Goal: Information Seeking & Learning: Learn about a topic

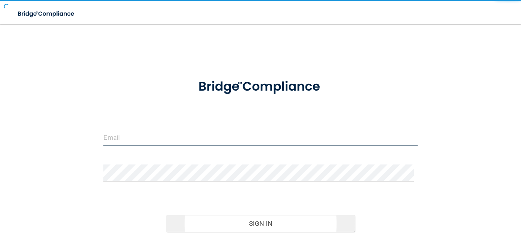
type input "[PERSON_NAME][EMAIL_ADDRESS][DOMAIN_NAME]"
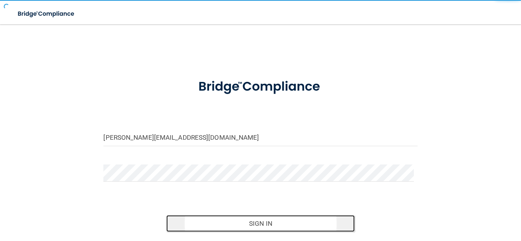
click at [256, 222] on button "Sign In" at bounding box center [260, 223] width 188 height 17
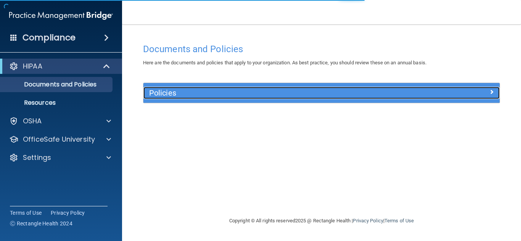
click at [170, 95] on h5 "Policies" at bounding box center [277, 93] width 256 height 8
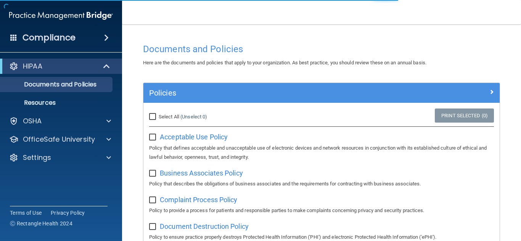
click at [152, 118] on input "Select All (Unselect 0) Unselect All" at bounding box center [153, 117] width 9 height 6
checkbox input "true"
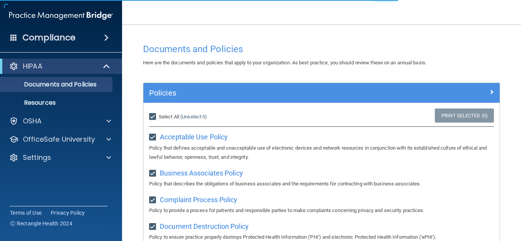
checkbox input "true"
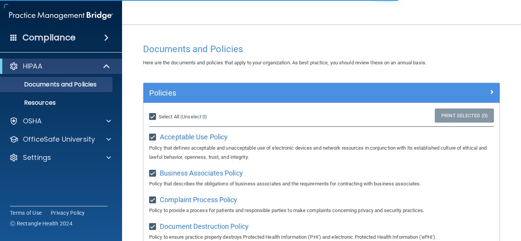
checkbox input "true"
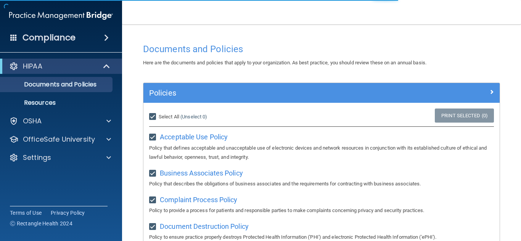
checkbox input "true"
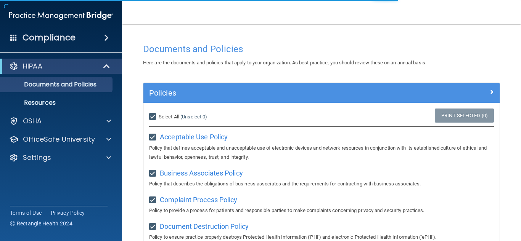
checkbox input "true"
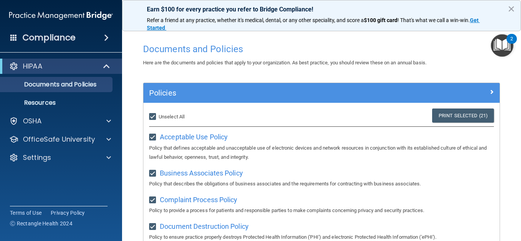
click at [154, 116] on input "Select All (Unselect 21) Unselect All" at bounding box center [153, 117] width 9 height 6
checkbox input "false"
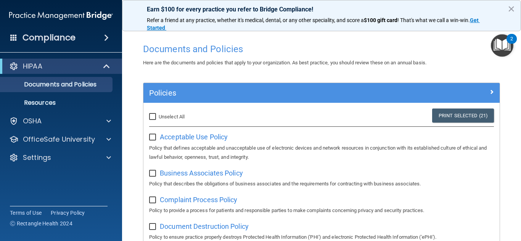
checkbox input "false"
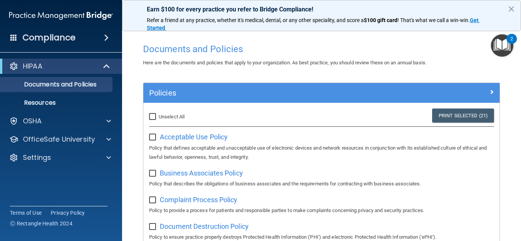
checkbox input "false"
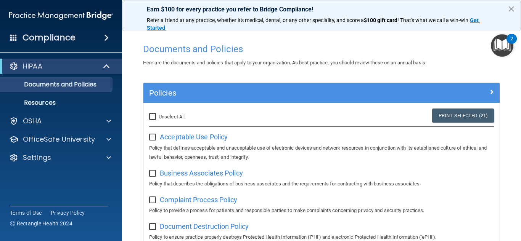
checkbox input "false"
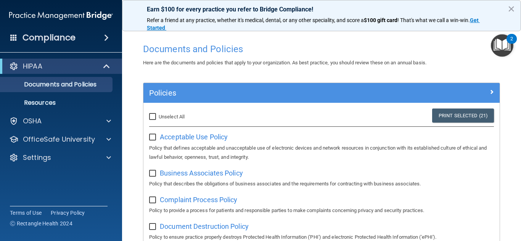
checkbox input "false"
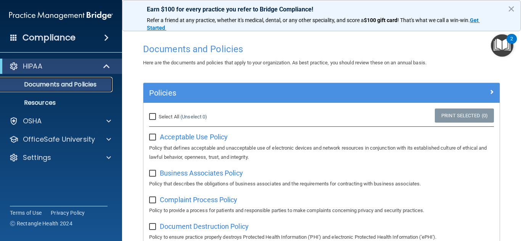
click at [64, 84] on p "Documents and Policies" at bounding box center [57, 85] width 104 height 8
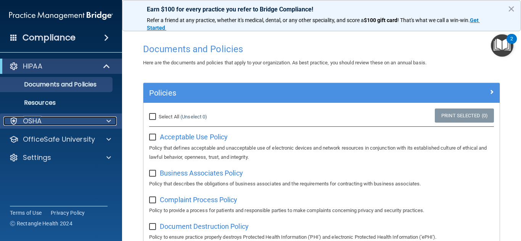
click at [40, 117] on p "OSHA" at bounding box center [32, 121] width 19 height 9
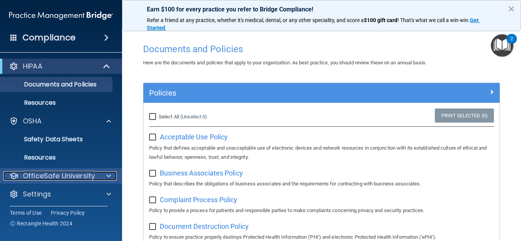
click at [58, 176] on p "OfficeSafe University" at bounding box center [59, 175] width 72 height 9
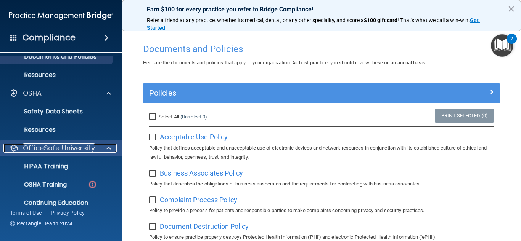
scroll to position [57, 0]
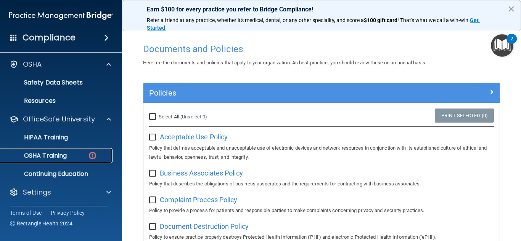
click at [58, 161] on link "OSHA Training" at bounding box center [52, 155] width 120 height 15
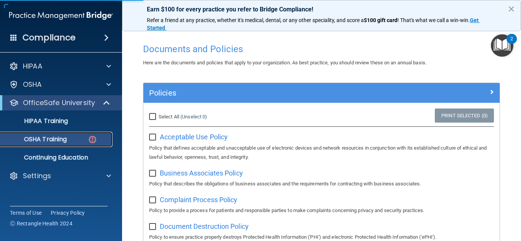
click at [94, 139] on img at bounding box center [93, 140] width 10 height 10
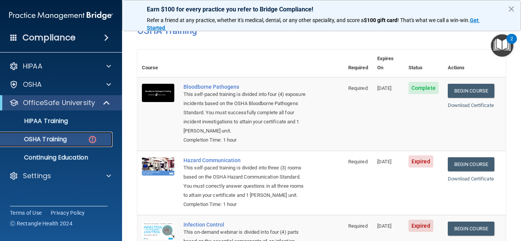
scroll to position [38, 0]
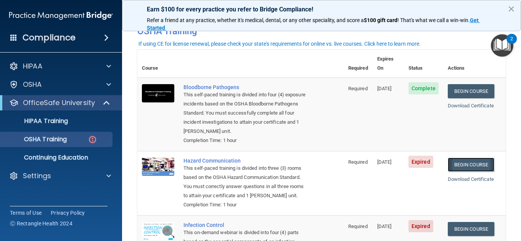
click at [468, 158] on link "Begin Course" at bounding box center [470, 165] width 46 height 14
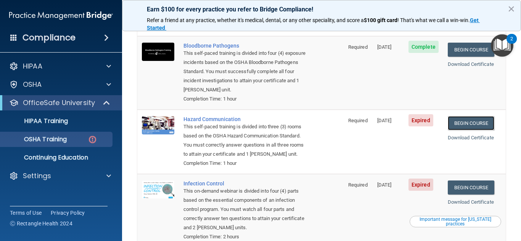
scroll to position [77, 0]
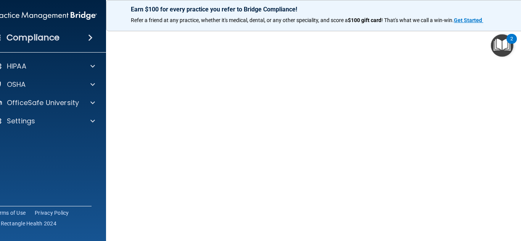
scroll to position [45, 0]
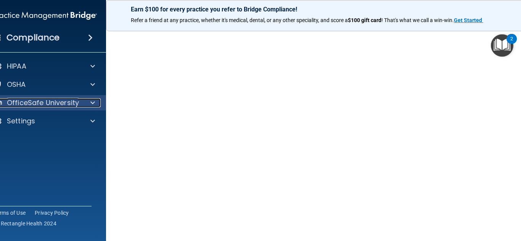
click at [74, 103] on p "OfficeSafe University" at bounding box center [43, 102] width 72 height 9
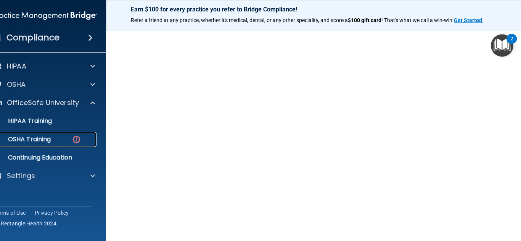
click at [72, 140] on img at bounding box center [77, 140] width 10 height 10
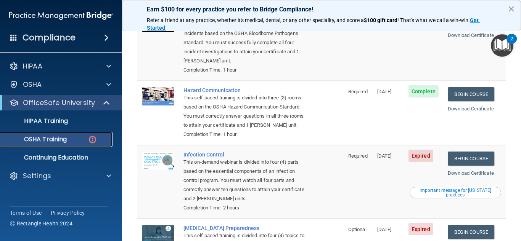
scroll to position [122, 0]
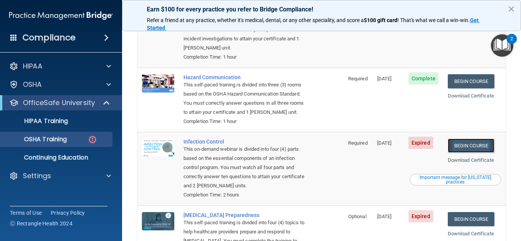
click at [462, 150] on link "Begin Course" at bounding box center [470, 146] width 46 height 14
click at [466, 151] on link "Begin Course" at bounding box center [470, 146] width 46 height 14
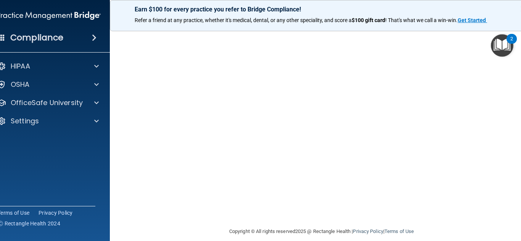
scroll to position [38, 0]
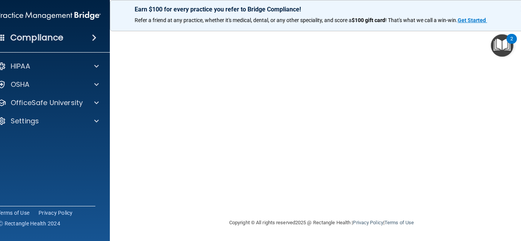
scroll to position [47, 0]
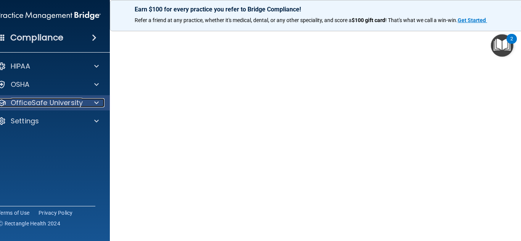
click at [61, 105] on p "OfficeSafe University" at bounding box center [47, 102] width 72 height 9
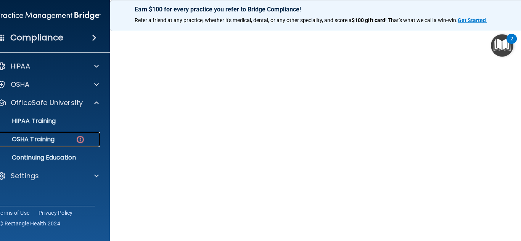
click at [57, 138] on div "OSHA Training" at bounding box center [45, 140] width 104 height 8
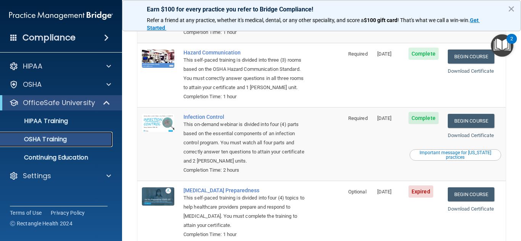
scroll to position [56, 0]
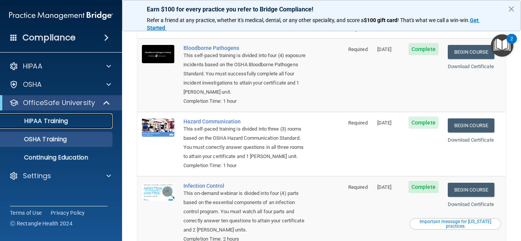
click at [70, 126] on link "HIPAA Training" at bounding box center [52, 121] width 120 height 15
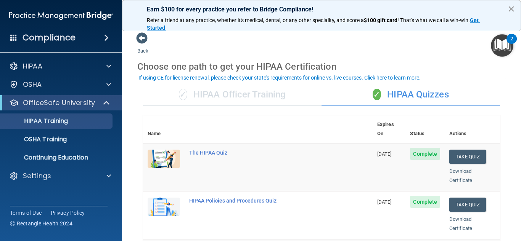
click at [514, 8] on button "×" at bounding box center [510, 9] width 7 height 12
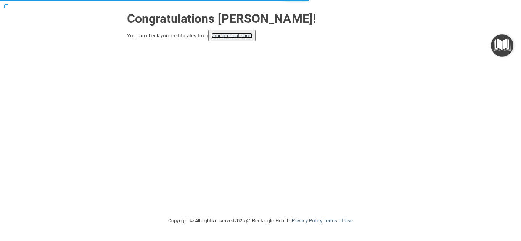
click at [232, 37] on link "your account page!" at bounding box center [232, 36] width 42 height 6
